Goal: Transaction & Acquisition: Book appointment/travel/reservation

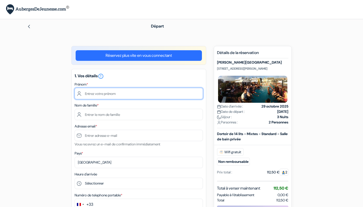
click at [94, 99] on input "text" at bounding box center [139, 93] width 128 height 11
type input "Léna"
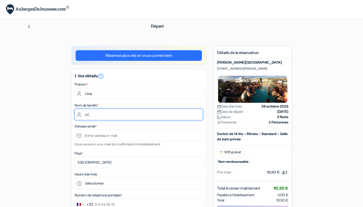
type input "c"
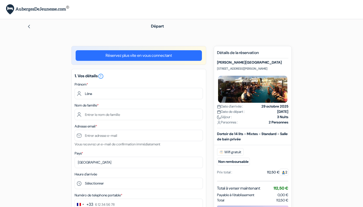
click at [126, 53] on link "Réservez plus vite en vous connectant" at bounding box center [139, 55] width 126 height 11
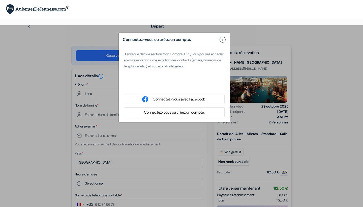
click at [160, 86] on div "Se connecter avec Google. S'ouvre dans un nouvel onglet." at bounding box center [174, 85] width 101 height 11
type input "[EMAIL_ADDRESS][DOMAIN_NAME]"
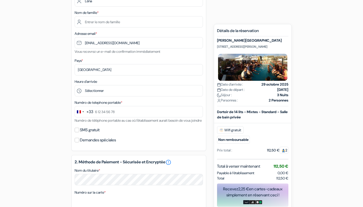
scroll to position [74, 0]
click at [85, 110] on div "Change country, selected France (+33)" at bounding box center [80, 111] width 11 height 11
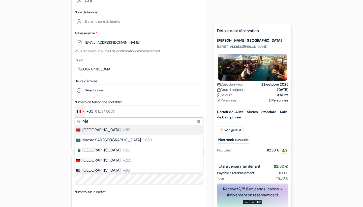
type input "Ma"
click at [95, 132] on span "[GEOGRAPHIC_DATA]" at bounding box center [101, 130] width 38 height 6
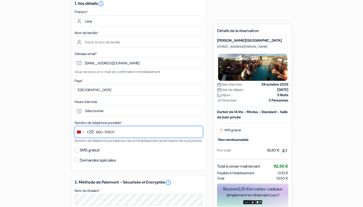
scroll to position [49, 0]
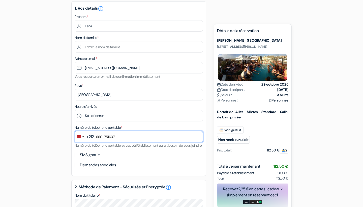
type input "660-751637"
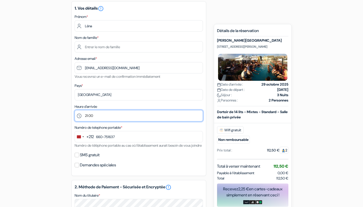
select select "22"
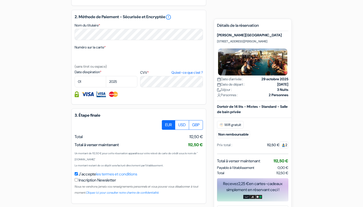
scroll to position [181, 0]
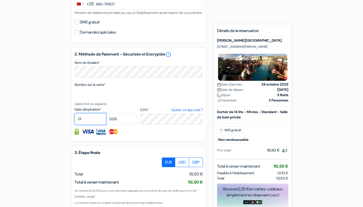
select select "09"
select select "2027"
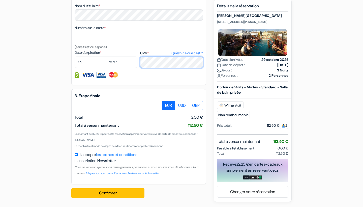
scroll to position [244, 0]
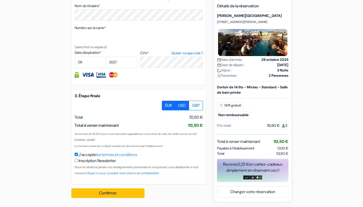
click at [184, 108] on label "USD" at bounding box center [182, 106] width 14 height 10
click at [165, 104] on input "USD" at bounding box center [163, 102] width 3 height 3
radio input "true"
click at [168, 109] on label "EUR" at bounding box center [168, 106] width 13 height 10
click at [165, 104] on input "EUR" at bounding box center [163, 102] width 3 height 3
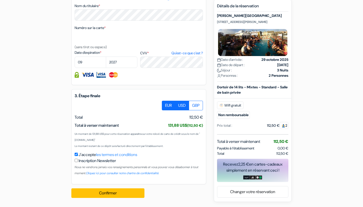
radio input "true"
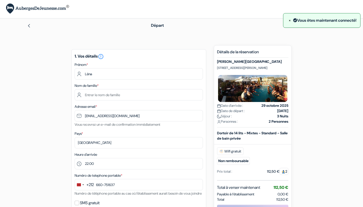
scroll to position [0, 0]
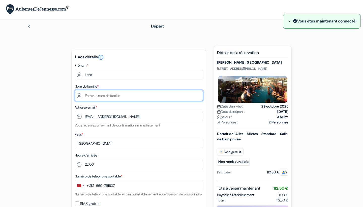
click at [103, 99] on input "text" at bounding box center [139, 95] width 128 height 11
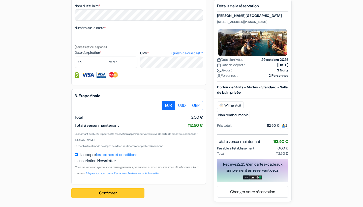
scroll to position [244, 0]
type input "CORSO"
click at [115, 194] on button "Confirmer Loading..." at bounding box center [107, 193] width 73 height 10
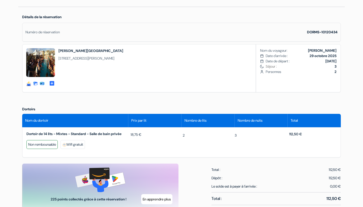
scroll to position [174, 0]
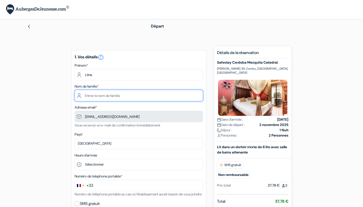
click at [120, 98] on input "text" at bounding box center [139, 95] width 128 height 11
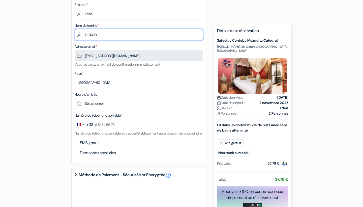
scroll to position [63, 0]
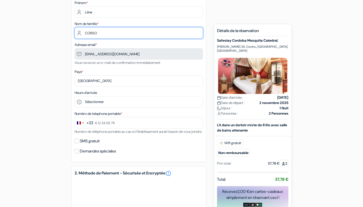
type input "CORSO"
click at [80, 119] on div "Change country, selected France (+33)" at bounding box center [80, 122] width 11 height 11
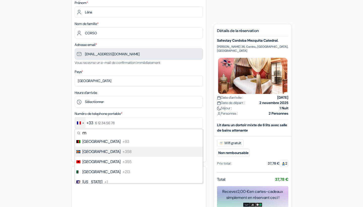
scroll to position [0, 0]
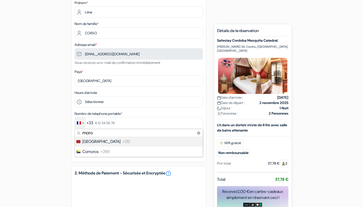
type input "moro"
click at [98, 146] on li "Morocco +212" at bounding box center [138, 141] width 128 height 10
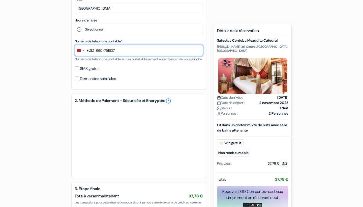
scroll to position [149, 0]
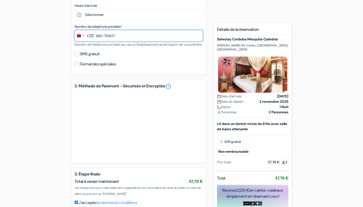
type input "660-751637"
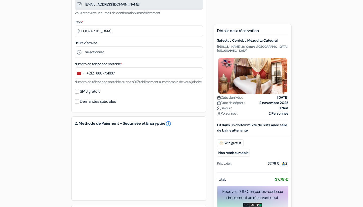
scroll to position [109, 0]
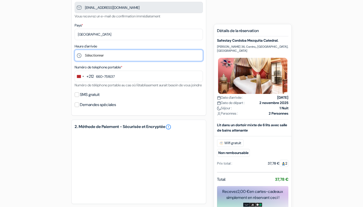
select select "19"
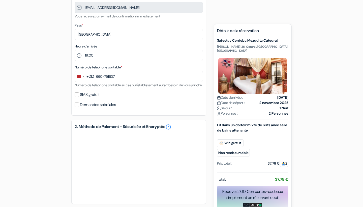
click at [68, 89] on div "add_box Safestay Cordoba Mezquita Catedral. C. Lineros 36, Centro,, Cordoue, Es…" at bounding box center [181, 102] width 333 height 331
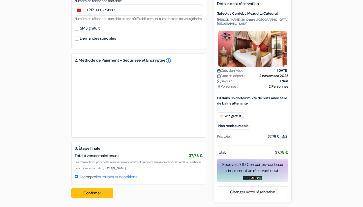
scroll to position [181, 0]
click at [97, 191] on button "Confirmer Loading..." at bounding box center [92, 193] width 42 height 10
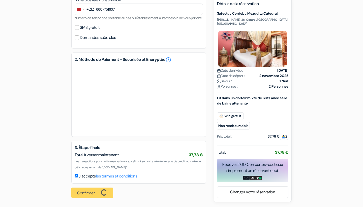
scroll to position [178, 0]
click at [99, 199] on div "Confirmer Loading... Traitement de la demande..." at bounding box center [93, 192] width 45 height 18
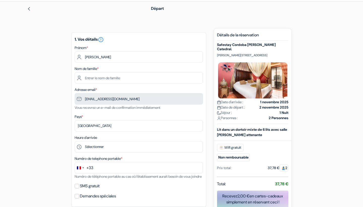
scroll to position [23, 0]
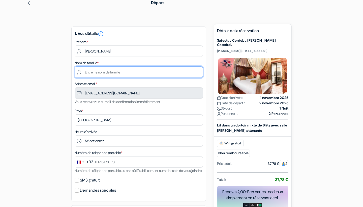
click at [124, 73] on input "text" at bounding box center [139, 71] width 128 height 11
type input "<"
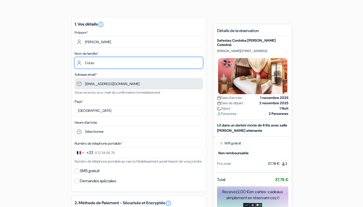
scroll to position [34, 0]
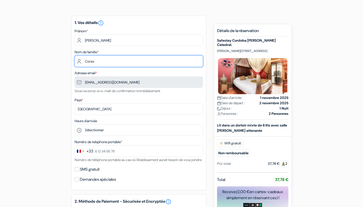
type input "Corso"
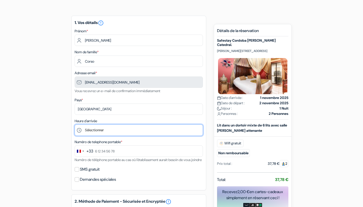
select select "19"
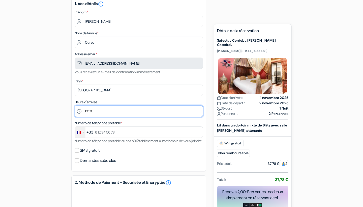
scroll to position [56, 0]
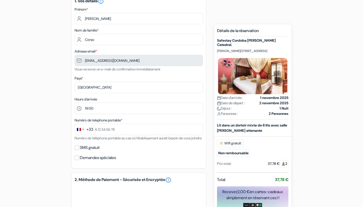
click at [86, 130] on button "+33" at bounding box center [84, 129] width 18 height 11
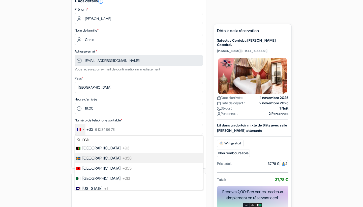
scroll to position [0, 0]
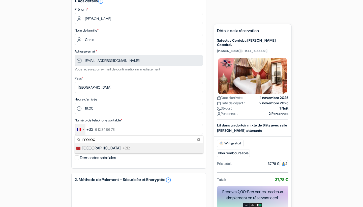
type input "moroc"
click at [96, 149] on span "[GEOGRAPHIC_DATA]" at bounding box center [101, 148] width 38 height 6
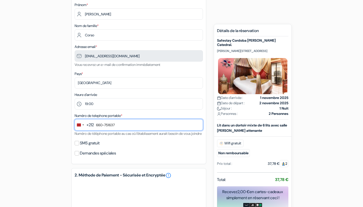
scroll to position [88, 0]
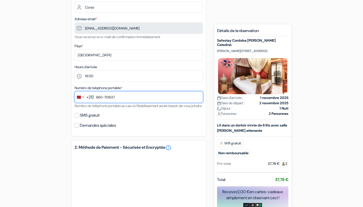
type input "660-751637"
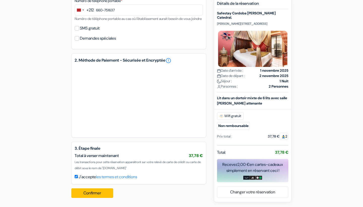
scroll to position [181, 0]
drag, startPoint x: 92, startPoint y: 130, endPoint x: 96, endPoint y: 192, distance: 62.1
click at [96, 192] on button "Confirmer Loading..." at bounding box center [92, 193] width 42 height 10
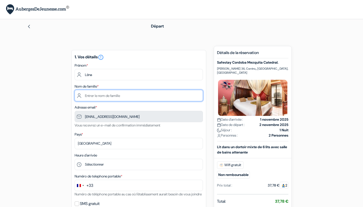
click at [90, 94] on input "text" at bounding box center [139, 95] width 128 height 11
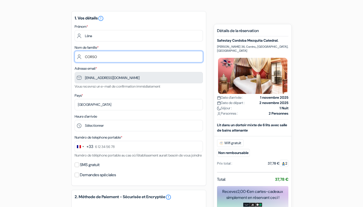
scroll to position [48, 0]
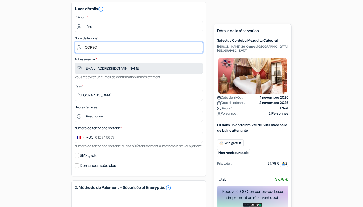
type input "CORSO"
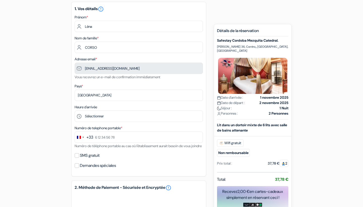
click at [85, 138] on button "+33" at bounding box center [84, 137] width 18 height 11
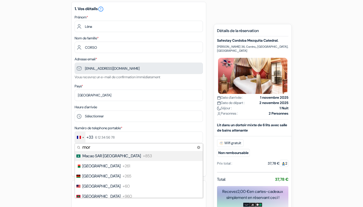
scroll to position [0, 0]
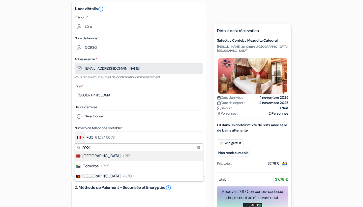
type input "mor"
click at [90, 156] on span "[GEOGRAPHIC_DATA]" at bounding box center [101, 156] width 38 height 6
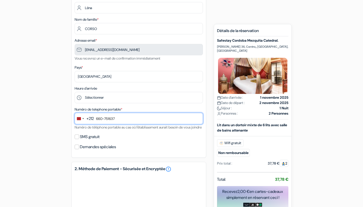
scroll to position [67, 0]
type input "660-751637"
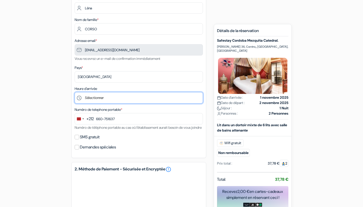
select select "19"
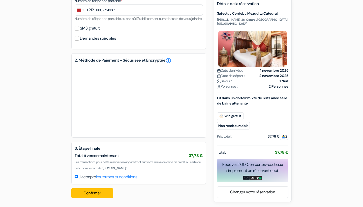
scroll to position [181, 0]
click at [91, 191] on button "Confirmer Loading..." at bounding box center [92, 193] width 42 height 10
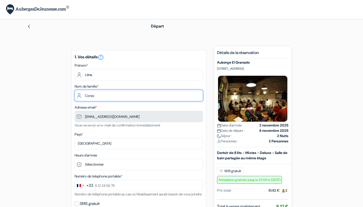
type input "Corso"
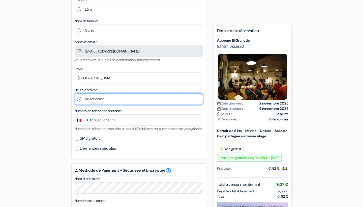
scroll to position [71, 0]
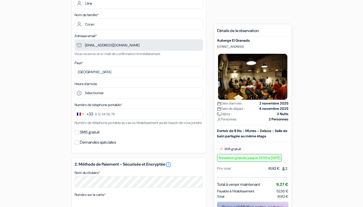
click at [92, 115] on div "+33" at bounding box center [89, 114] width 7 height 6
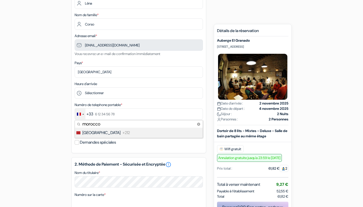
type input "morocco"
click at [94, 131] on span "[GEOGRAPHIC_DATA]" at bounding box center [101, 133] width 38 height 6
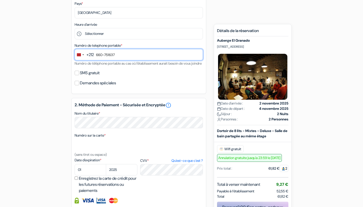
scroll to position [136, 0]
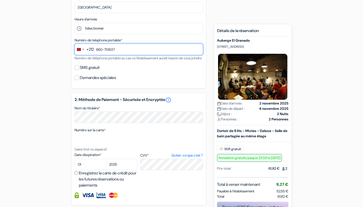
type input "660-751637"
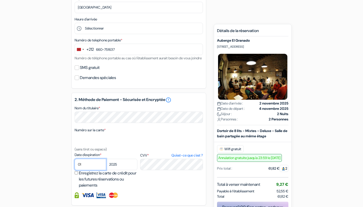
select select "09"
select select "2027"
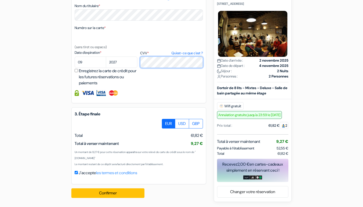
scroll to position [244, 0]
drag, startPoint x: 189, startPoint y: 144, endPoint x: 207, endPoint y: 144, distance: 17.9
click at [207, 144] on div "add_box Auberge El Granado Calle Conde de Tendillas 7, Grenade, Espagne Détails…" at bounding box center [181, 5] width 333 height 394
drag, startPoint x: 202, startPoint y: 143, endPoint x: 192, endPoint y: 143, distance: 10.8
click at [192, 143] on span "9,27 €" at bounding box center [197, 143] width 12 height 5
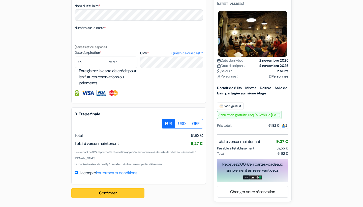
click at [110, 194] on button "Confirmer Loading..." at bounding box center [107, 193] width 73 height 10
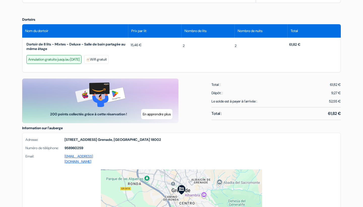
scroll to position [252, 0]
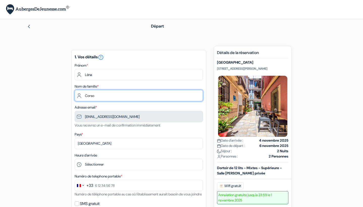
type input "Corso"
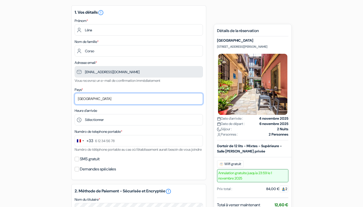
scroll to position [49, 0]
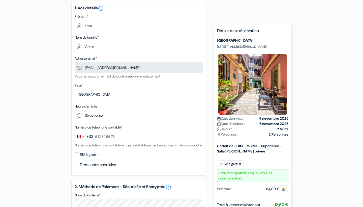
click at [92, 137] on div "+33" at bounding box center [89, 136] width 7 height 6
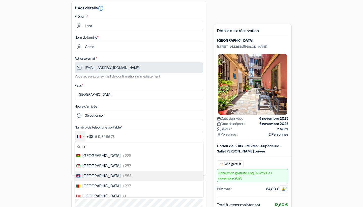
scroll to position [0, 0]
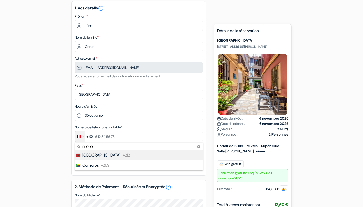
type input "moro"
click at [91, 157] on span "[GEOGRAPHIC_DATA]" at bounding box center [101, 155] width 38 height 6
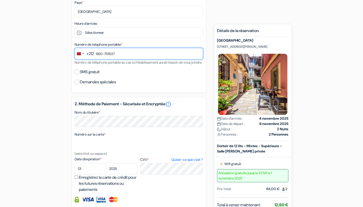
scroll to position [132, 0]
type input "660-751637"
click at [90, 183] on label "Enregistrez la carte de crédit pour les futures réservations ou paiements" at bounding box center [109, 183] width 60 height 18
click at [78, 178] on input "Enregistrez la carte de crédit pour les futures réservations ou paiements" at bounding box center [76, 176] width 3 height 3
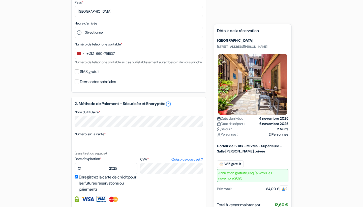
click at [84, 183] on label "Enregistrez la carte de crédit pour les futures réservations ou paiements" at bounding box center [109, 183] width 60 height 18
click at [78, 178] on input "Enregistrez la carte de crédit pour les futures réservations ou paiements" at bounding box center [76, 176] width 3 height 3
checkbox input "false"
select select "09"
select select "2027"
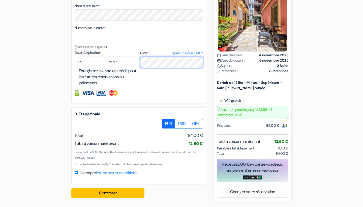
scroll to position [244, 0]
drag, startPoint x: 272, startPoint y: 148, endPoint x: 289, endPoint y: 148, distance: 16.6
click at [289, 148] on div "Nouvelle Réservation Détails de la réservation Auberge Feel City Center C/ Conc…" at bounding box center [253, 81] width 78 height 241
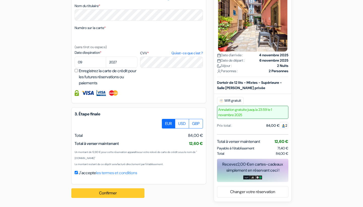
click at [129, 188] on button "Confirmer Loading..." at bounding box center [107, 193] width 73 height 10
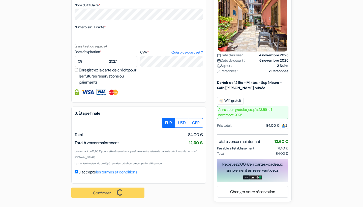
scroll to position [245, 0]
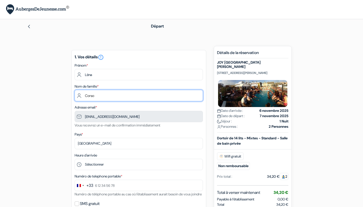
type input "Corso"
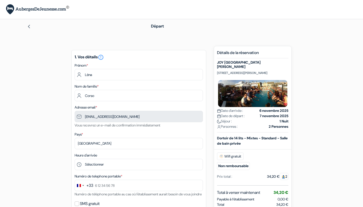
click at [98, 193] on small "Numéro de téléphone portable au cas où l'établissement aurait besoin de vous jo…" at bounding box center [138, 194] width 127 height 5
click at [89, 186] on div "+33" at bounding box center [89, 185] width 7 height 6
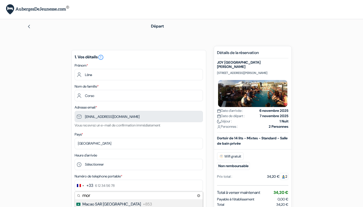
type input "moro"
click at [87, 201] on span "[GEOGRAPHIC_DATA]" at bounding box center [101, 204] width 38 height 6
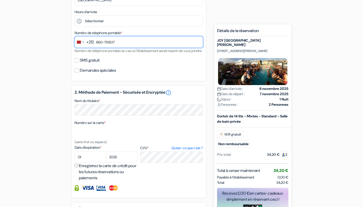
scroll to position [152, 0]
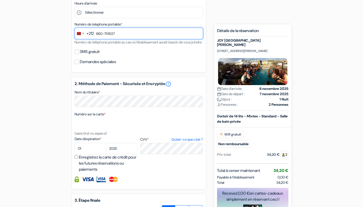
type input "660-751637"
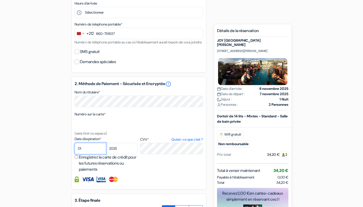
select select "09"
select select "2027"
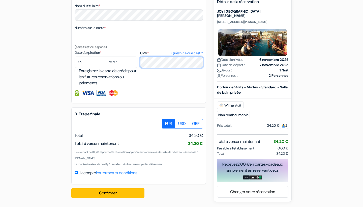
scroll to position [244, 0]
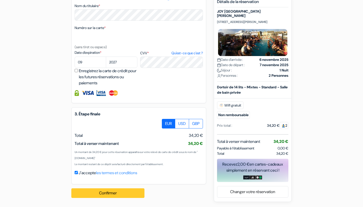
click at [110, 192] on button "Confirmer Loading..." at bounding box center [107, 193] width 73 height 10
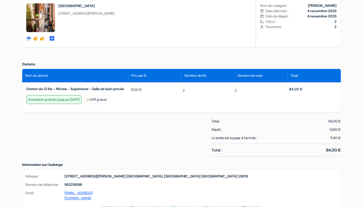
scroll to position [190, 0]
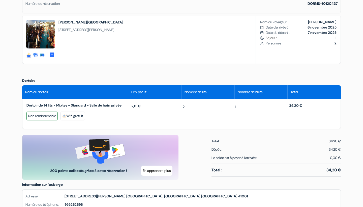
scroll to position [171, 0]
